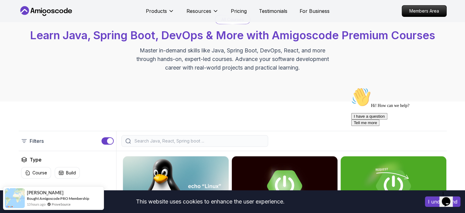
scroll to position [43, 0]
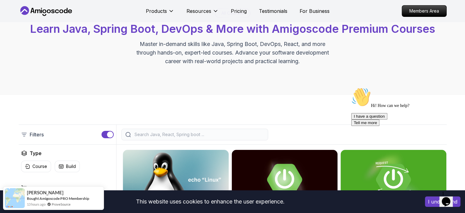
click at [179, 134] on input "search" at bounding box center [198, 134] width 131 height 6
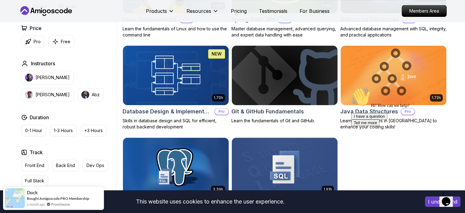
scroll to position [239, 0]
type input "da"
click at [176, 108] on h2 "Database Design & Implementation" at bounding box center [167, 111] width 89 height 9
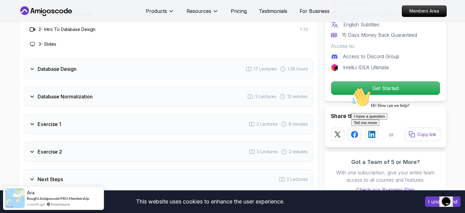
scroll to position [1082, 0]
click at [32, 69] on icon at bounding box center [32, 70] width 3 height 2
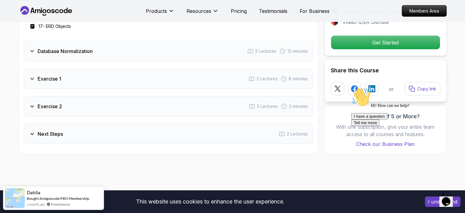
scroll to position [1334, 0]
click at [36, 131] on div "Next Steps" at bounding box center [46, 133] width 34 height 7
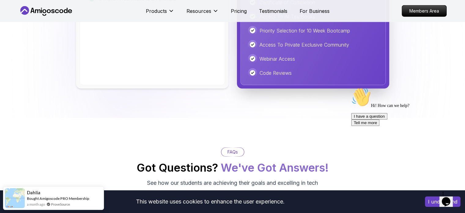
scroll to position [1577, 0]
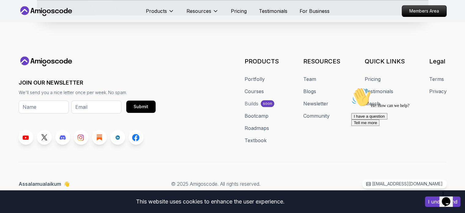
scroll to position [239, 0]
